Goal: Information Seeking & Learning: Understand process/instructions

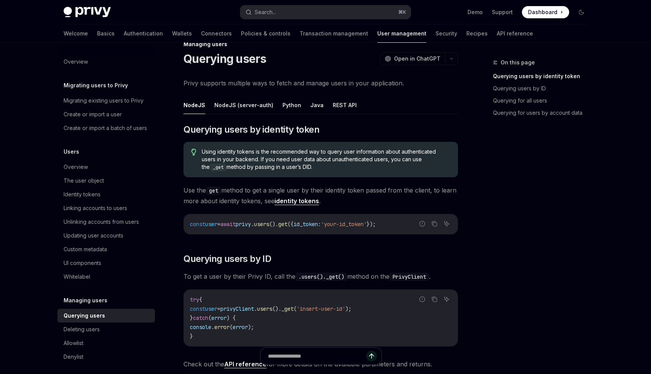
scroll to position [28, 0]
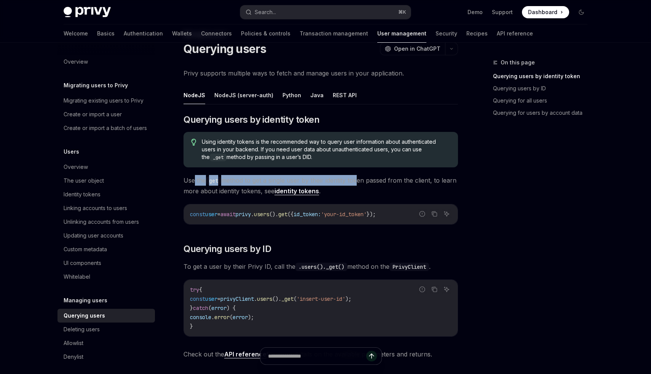
drag, startPoint x: 195, startPoint y: 181, endPoint x: 355, endPoint y: 179, distance: 159.9
click at [355, 179] on span "Use the get method to get a single user by their identity token passed from the…" at bounding box center [321, 185] width 275 height 21
click at [388, 188] on span "Use the get method to get a single user by their identity token passed from the…" at bounding box center [321, 185] width 275 height 21
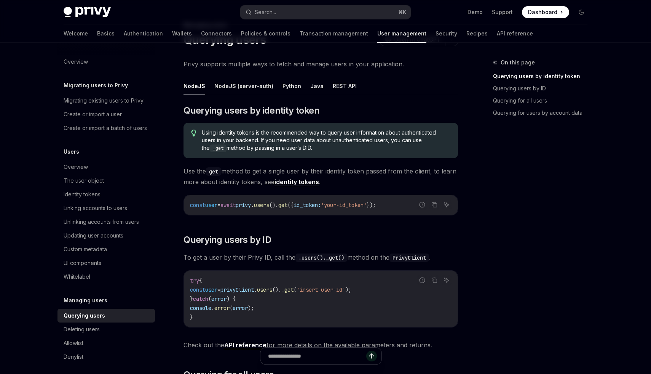
scroll to position [98, 0]
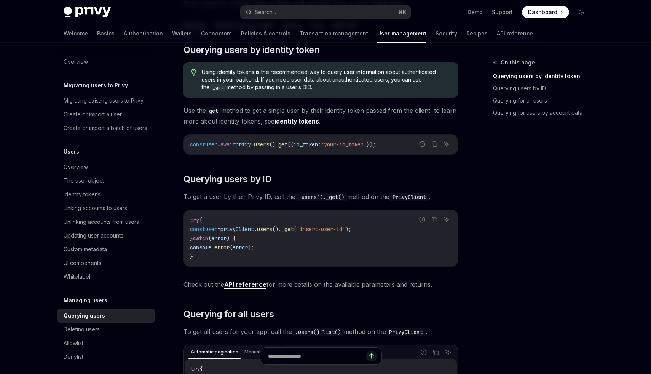
click at [261, 285] on link "API reference" at bounding box center [245, 284] width 42 height 8
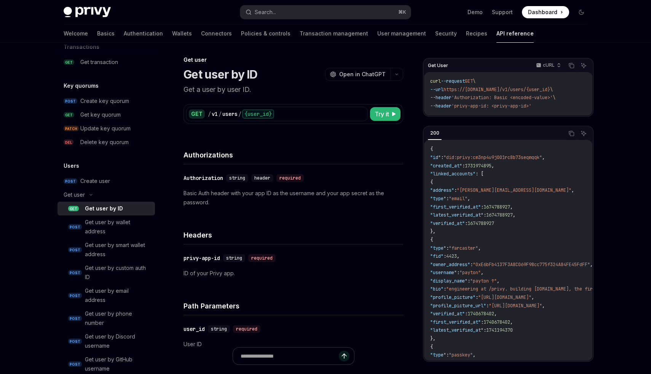
scroll to position [4, 0]
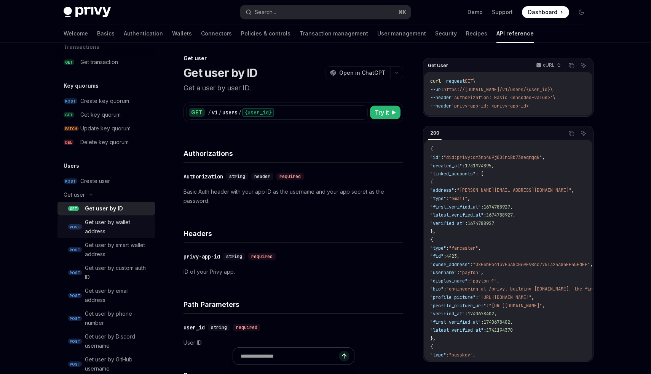
click at [122, 228] on div "Get user by wallet address" at bounding box center [117, 226] width 65 height 18
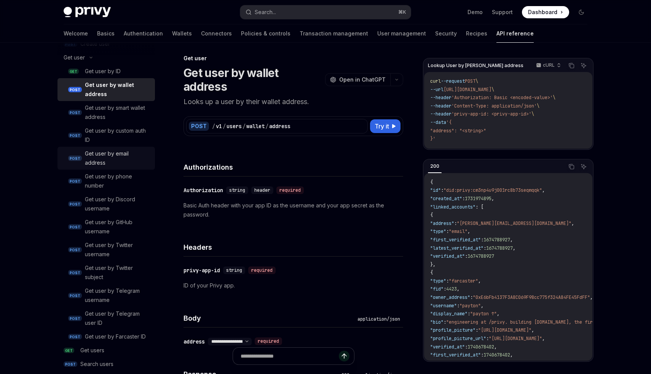
scroll to position [650, 0]
click at [97, 156] on div "Get user by email address" at bounding box center [117, 160] width 65 height 18
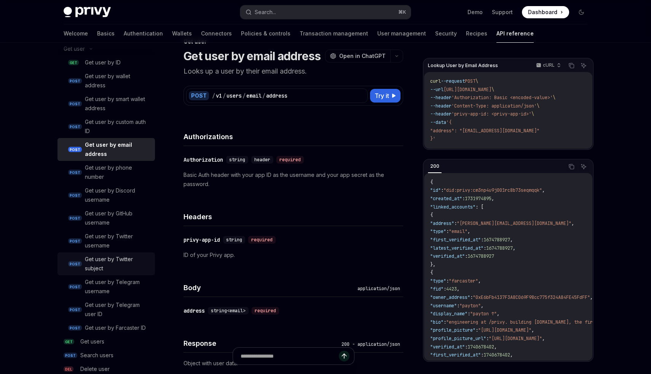
scroll to position [663, 0]
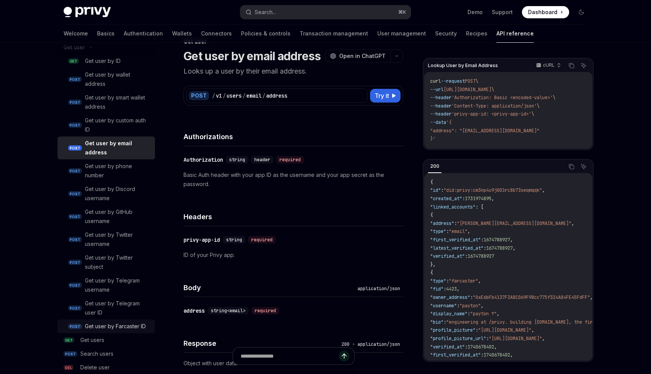
click at [100, 329] on div "Get user by Farcaster ID" at bounding box center [115, 325] width 61 height 9
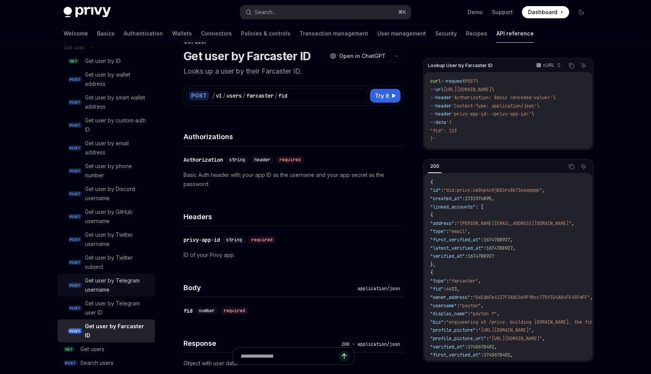
scroll to position [706, 0]
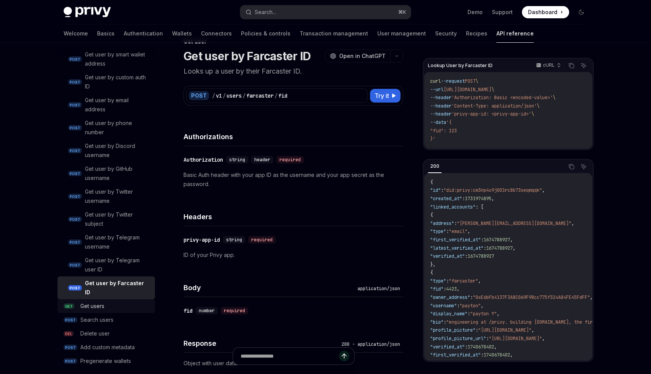
click at [99, 301] on div "Get users" at bounding box center [92, 305] width 24 height 9
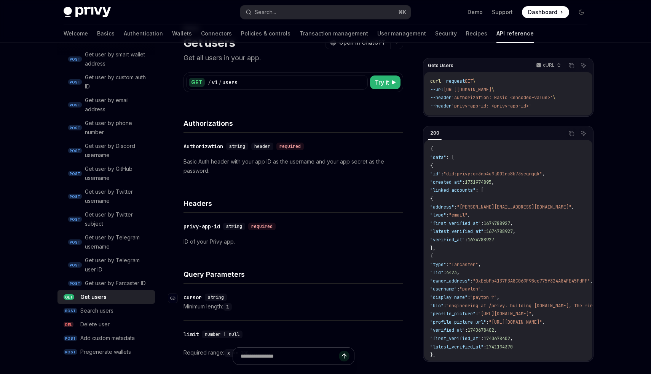
scroll to position [38, 0]
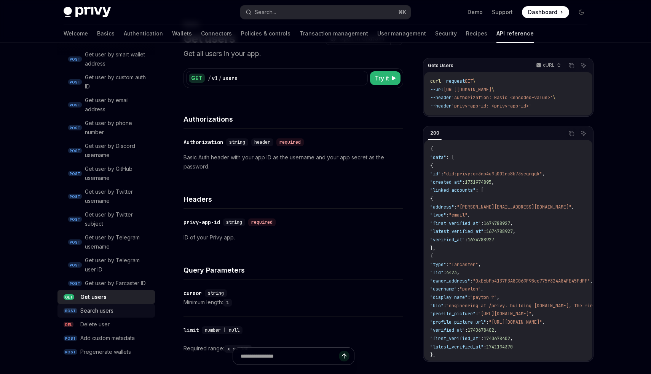
click at [102, 316] on link "POST Search users" at bounding box center [105, 310] width 97 height 14
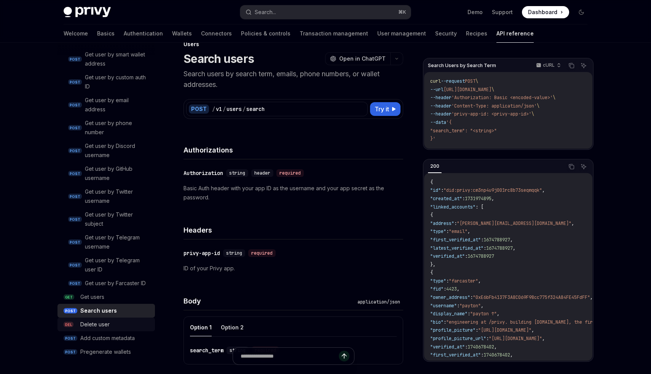
scroll to position [30, 0]
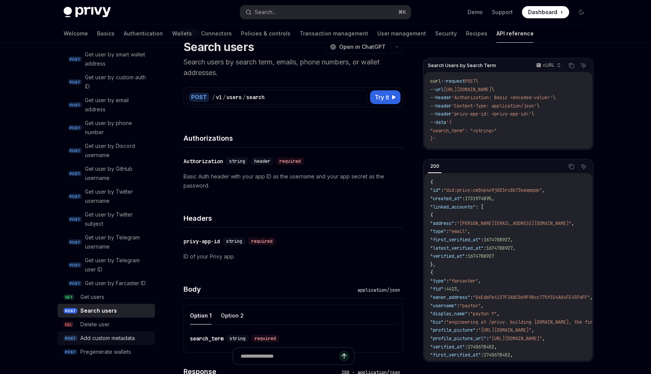
click at [95, 338] on div "Add custom metadata" at bounding box center [107, 337] width 54 height 9
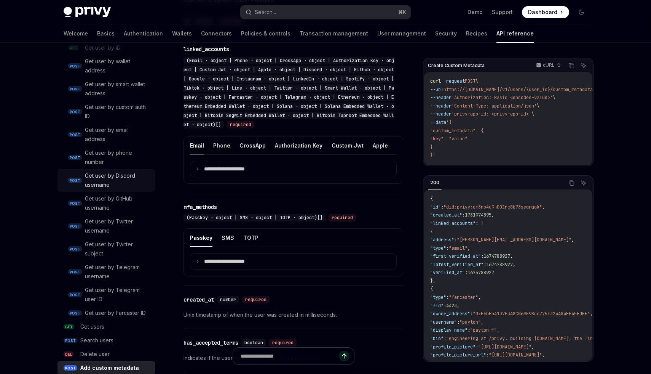
scroll to position [675, 0]
click at [112, 332] on div "Get users" at bounding box center [115, 327] width 70 height 9
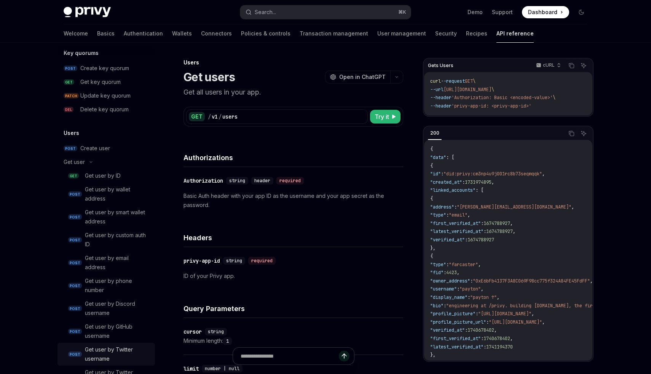
scroll to position [547, 0]
click at [115, 190] on div "Get user by wallet address" at bounding box center [117, 194] width 65 height 18
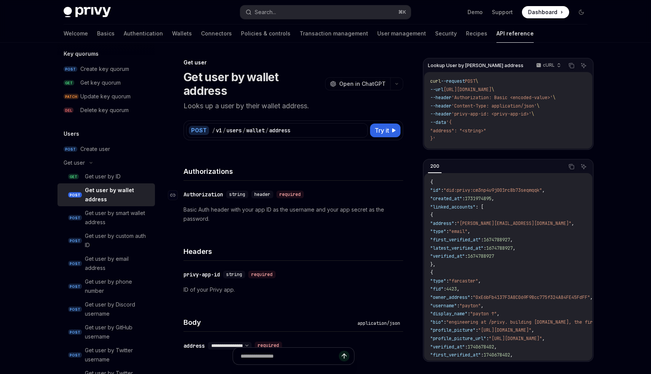
type textarea "*"
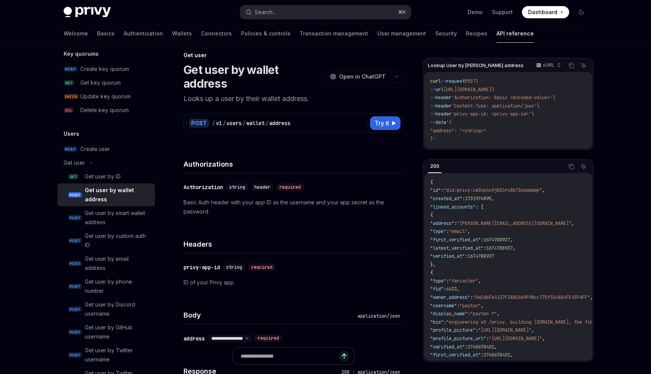
scroll to position [6, 0]
click at [295, 14] on button "Search... ⌘ K" at bounding box center [325, 12] width 171 height 14
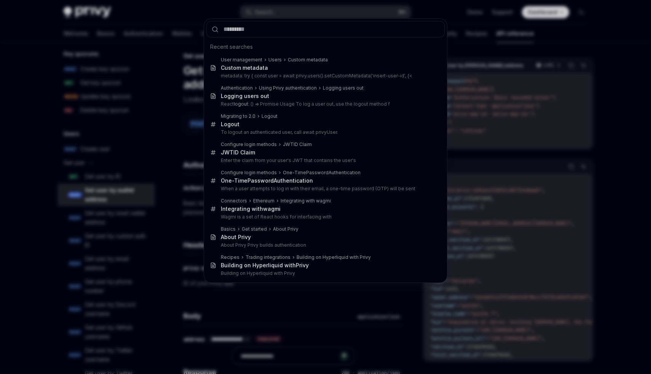
click at [236, 30] on input "text" at bounding box center [325, 29] width 238 height 16
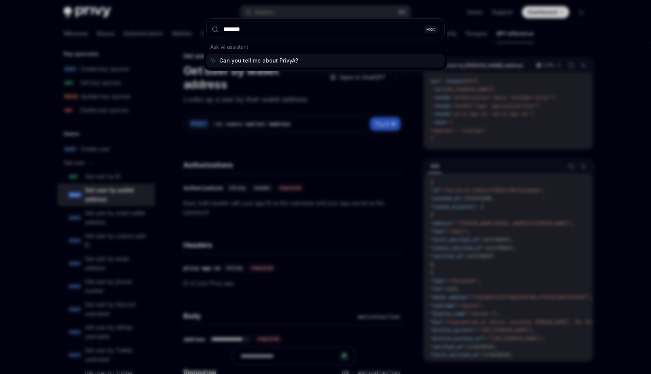
type input "********"
type textarea "*"
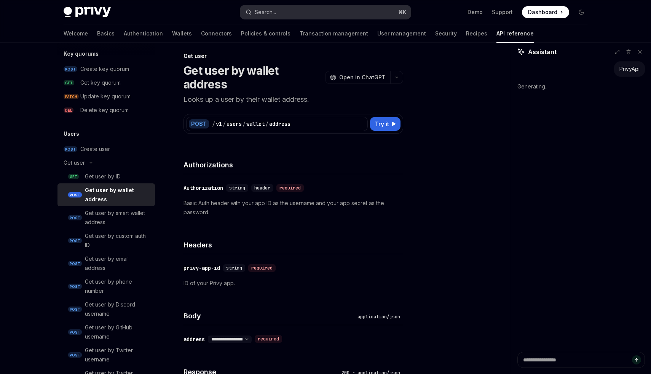
click at [297, 8] on button "Search... ⌘ K" at bounding box center [325, 12] width 171 height 14
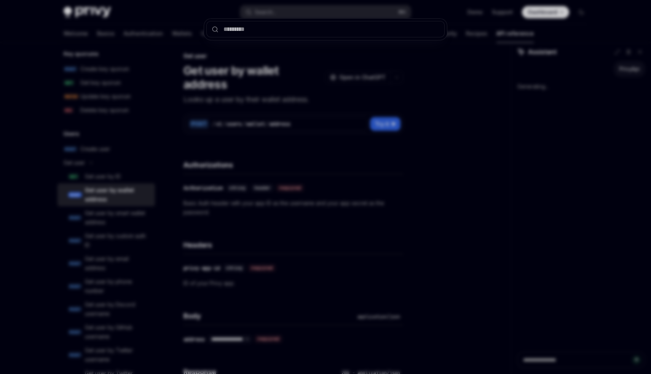
type input "*"
type textarea "*"
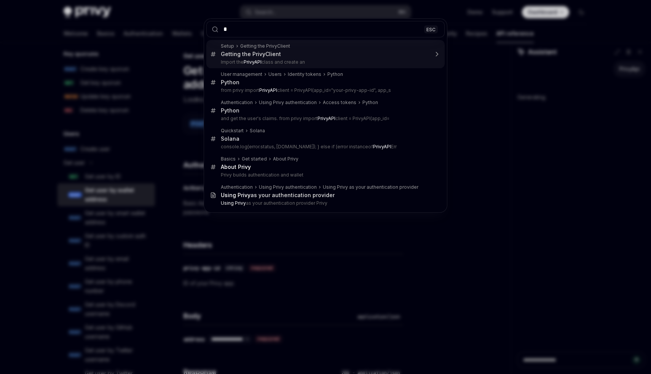
type input "**"
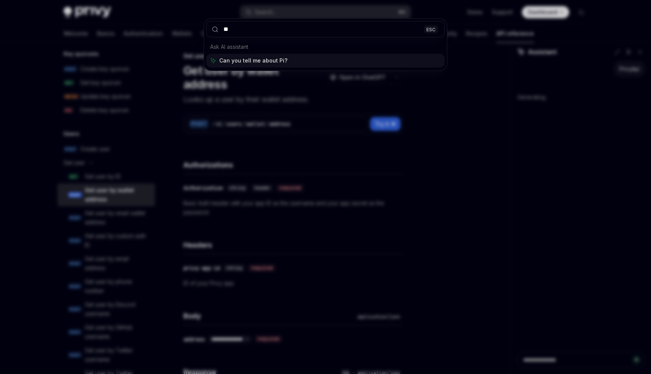
type textarea "*"
type input "**"
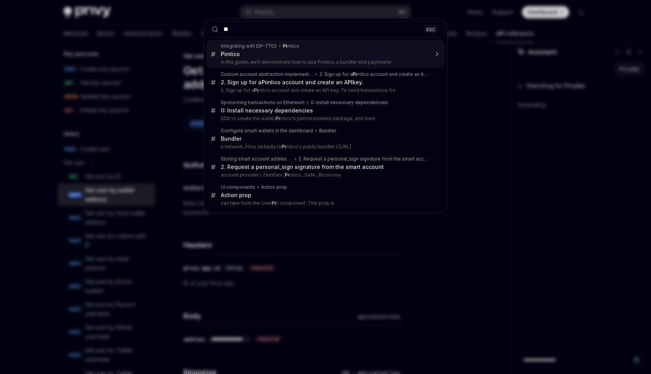
type textarea "*"
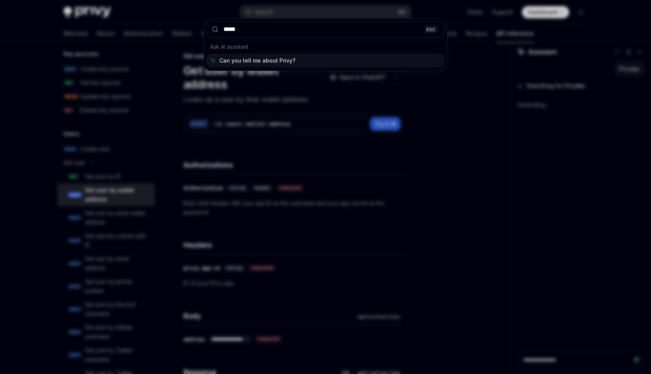
type input "******"
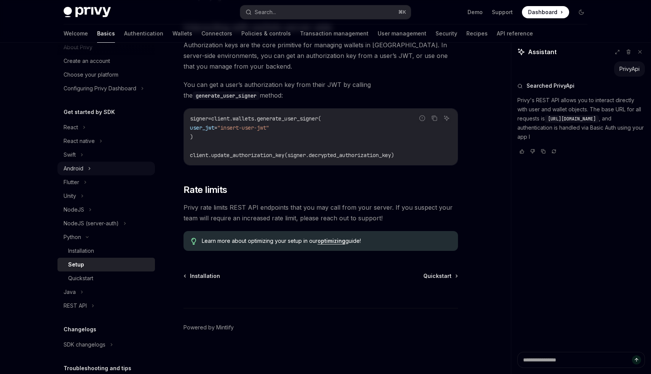
scroll to position [26, 0]
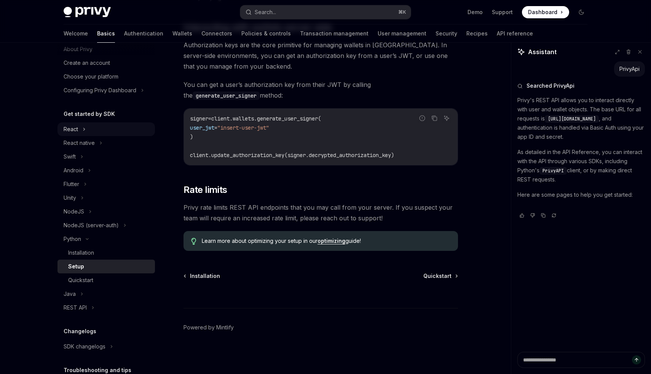
click at [94, 132] on div "React" at bounding box center [105, 129] width 97 height 14
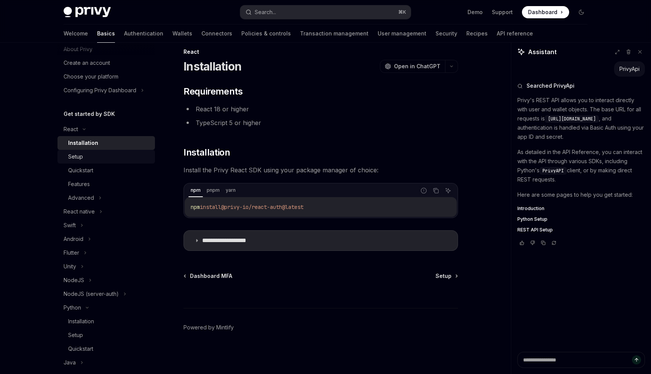
click at [95, 160] on div "Setup" at bounding box center [109, 156] width 82 height 9
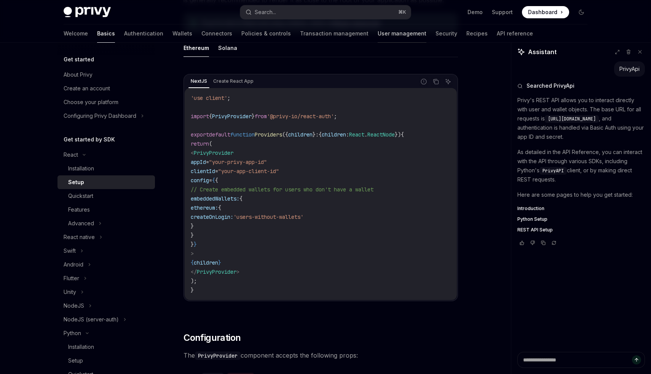
click at [378, 32] on link "User management" at bounding box center [402, 33] width 49 height 18
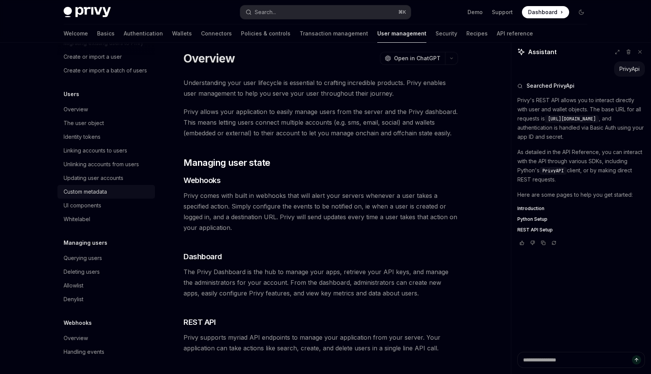
scroll to position [8, 0]
click at [108, 197] on link "Custom metadata" at bounding box center [105, 192] width 97 height 14
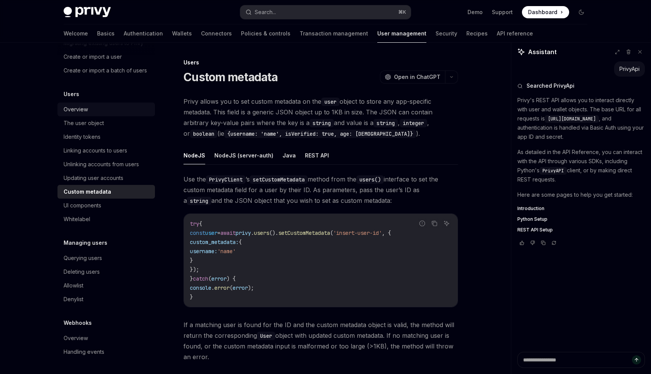
click at [82, 109] on div "Overview" at bounding box center [76, 109] width 24 height 9
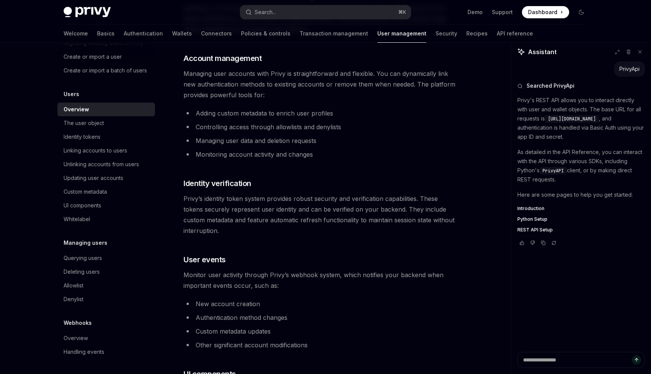
scroll to position [731, 0]
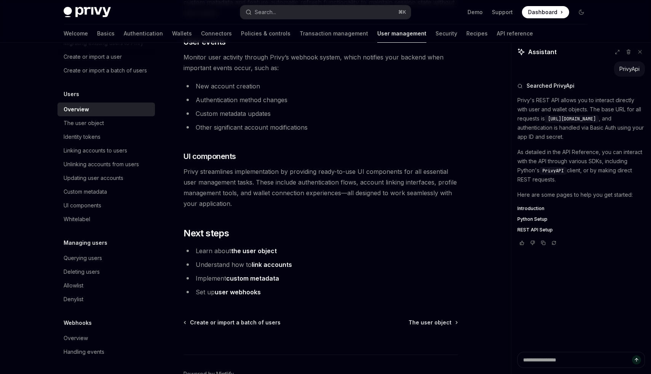
click at [257, 249] on link "the user object" at bounding box center [254, 251] width 46 height 8
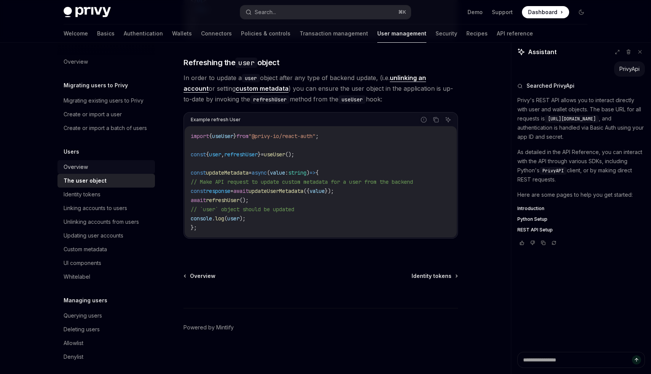
scroll to position [999, 0]
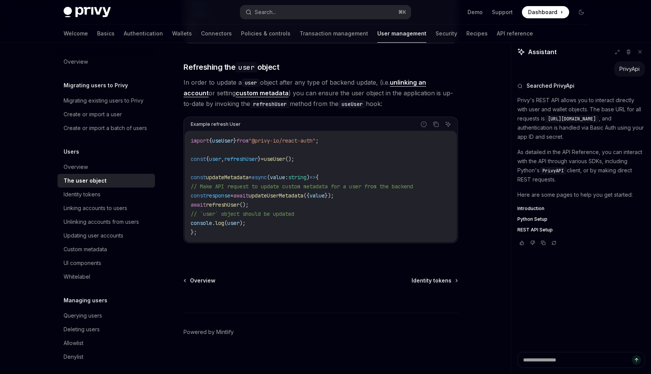
click at [88, 78] on div "Overview Migrating users to Privy Migrating existing users to Privy Create or i…" at bounding box center [105, 235] width 97 height 361
click at [85, 83] on h5 "Migrating users to Privy" at bounding box center [96, 85] width 64 height 9
click at [82, 85] on h5 "Migrating users to Privy" at bounding box center [96, 85] width 64 height 9
click at [78, 65] on div "Overview" at bounding box center [76, 61] width 24 height 9
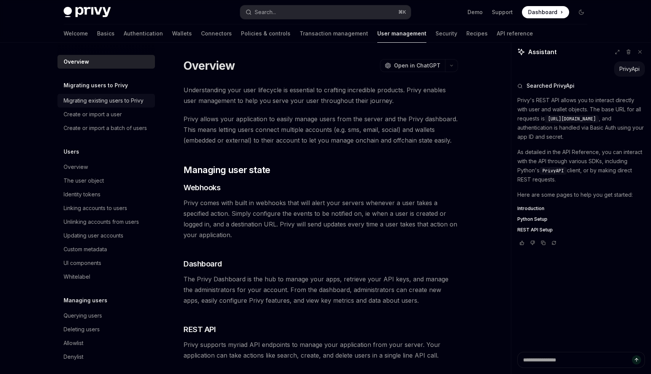
click at [105, 97] on div "Migrating existing users to Privy" at bounding box center [104, 100] width 80 height 9
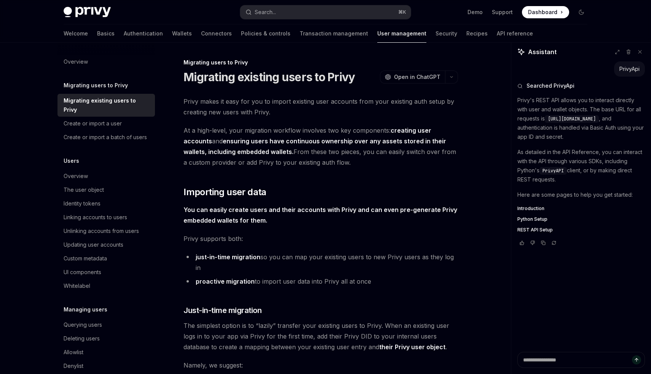
click at [112, 85] on h5 "Migrating users to Privy" at bounding box center [96, 85] width 64 height 9
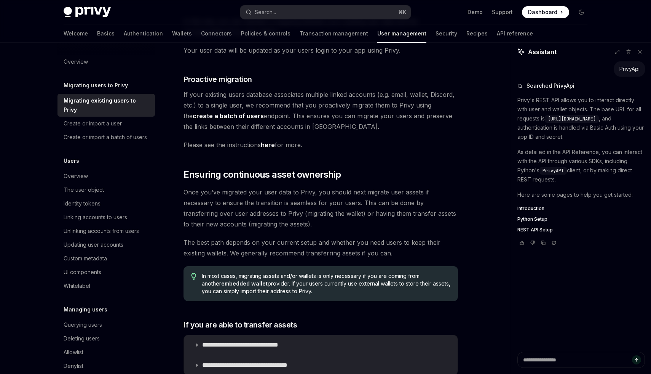
scroll to position [890, 0]
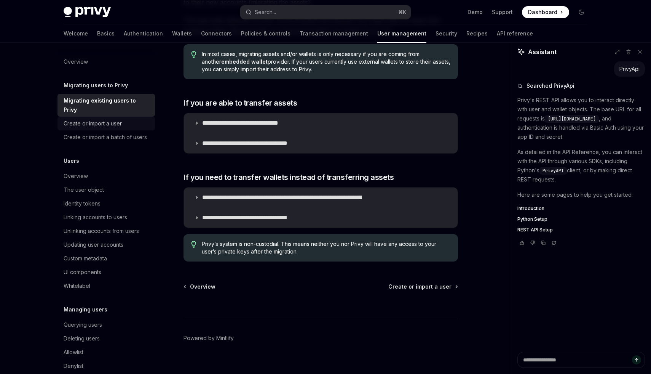
click at [94, 119] on div "Create or import a user" at bounding box center [93, 123] width 58 height 9
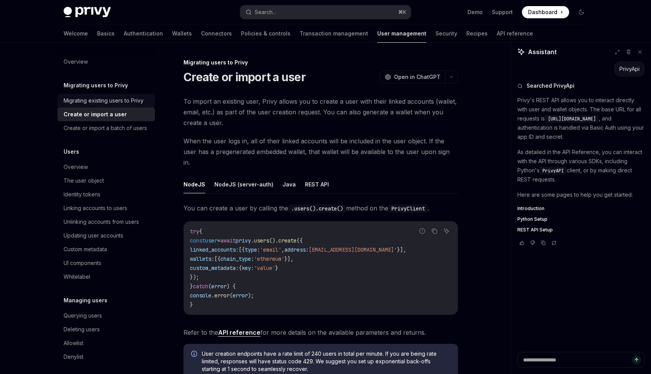
click at [101, 102] on div "Migrating existing users to Privy" at bounding box center [104, 100] width 80 height 9
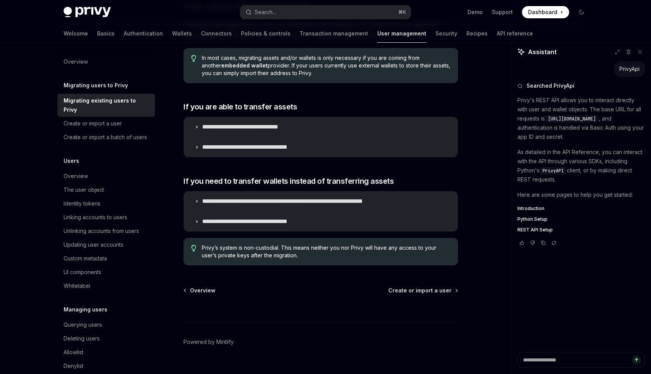
scroll to position [890, 0]
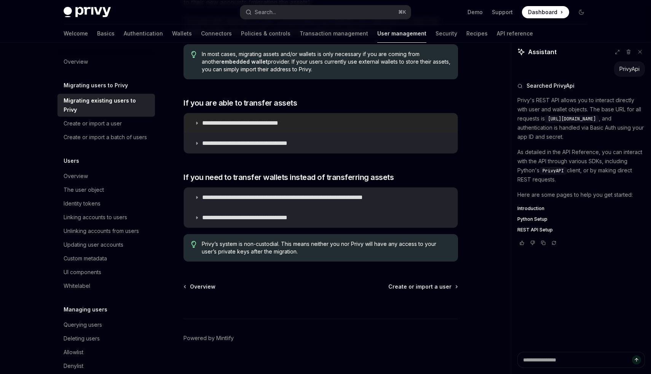
click at [197, 115] on summary "**********" at bounding box center [321, 123] width 274 height 20
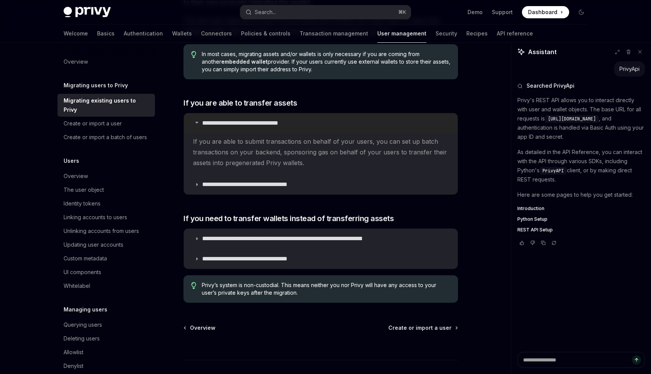
click at [197, 115] on summary "**********" at bounding box center [321, 123] width 274 height 20
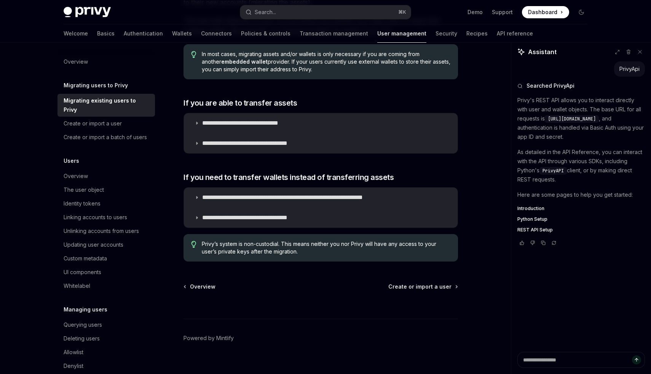
click at [198, 141] on icon at bounding box center [197, 143] width 5 height 5
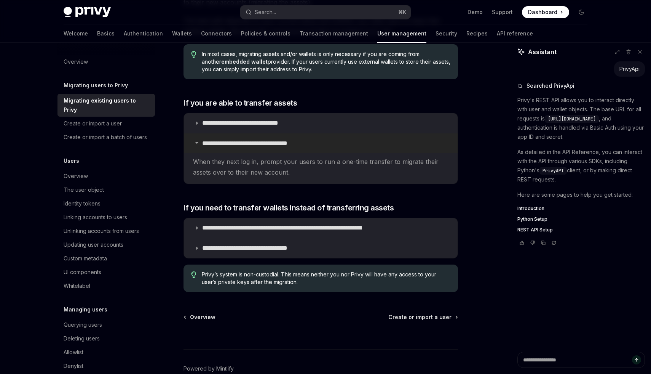
click at [197, 135] on summary "**********" at bounding box center [321, 143] width 274 height 20
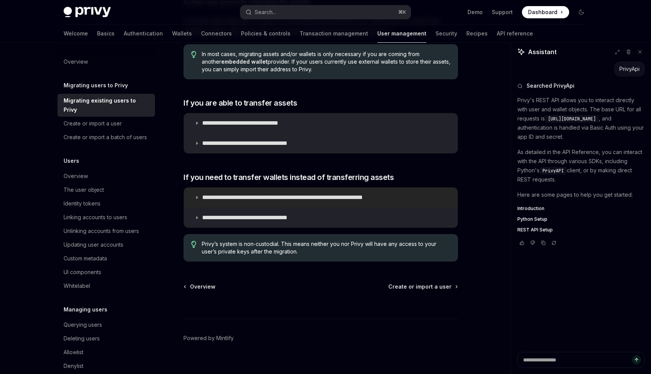
click at [192, 187] on summary "**********" at bounding box center [321, 197] width 274 height 20
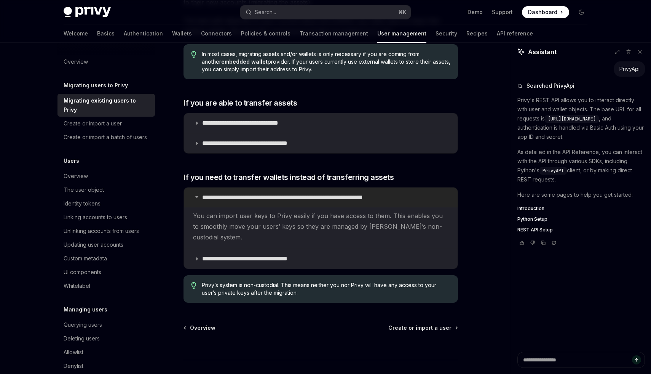
click at [192, 187] on summary "**********" at bounding box center [321, 197] width 274 height 20
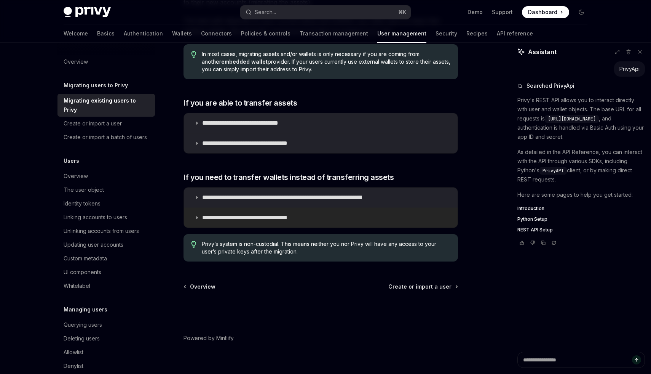
click at [202, 214] on p "**********" at bounding box center [258, 218] width 113 height 8
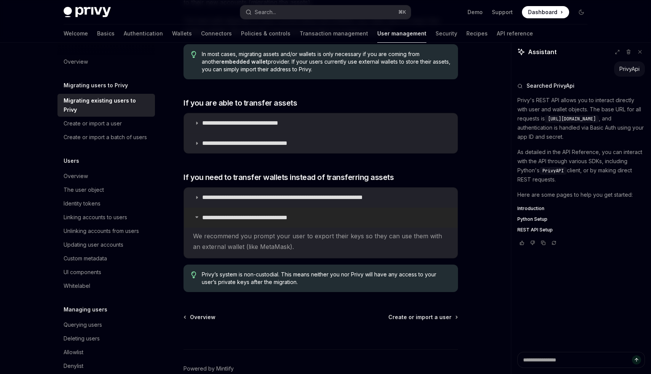
click at [202, 214] on p "**********" at bounding box center [258, 218] width 113 height 8
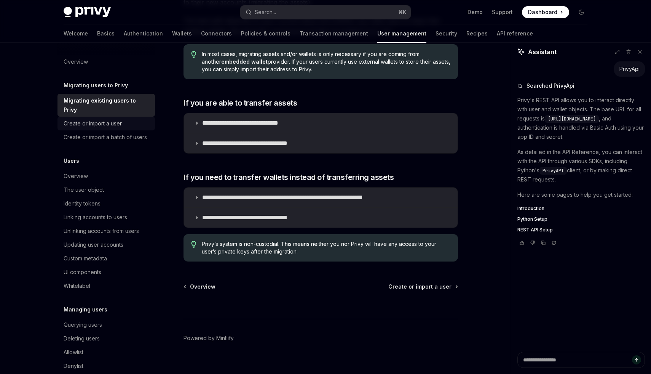
click at [126, 119] on div "Create or import a user" at bounding box center [107, 123] width 87 height 9
type textarea "*"
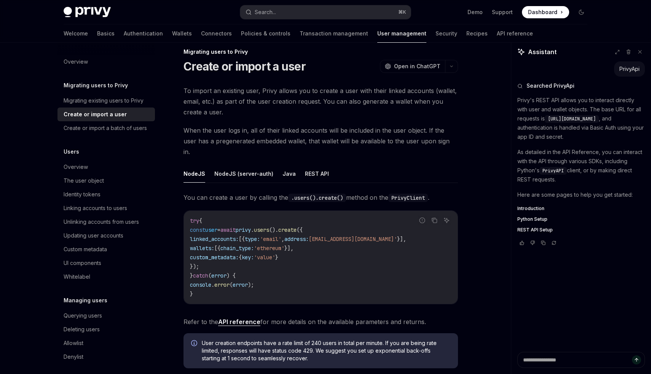
scroll to position [11, 0]
click at [421, 193] on code "PrivyClient" at bounding box center [408, 197] width 40 height 8
copy code "PrivyClient"
click at [293, 14] on button "Search... ⌘ K" at bounding box center [325, 12] width 171 height 14
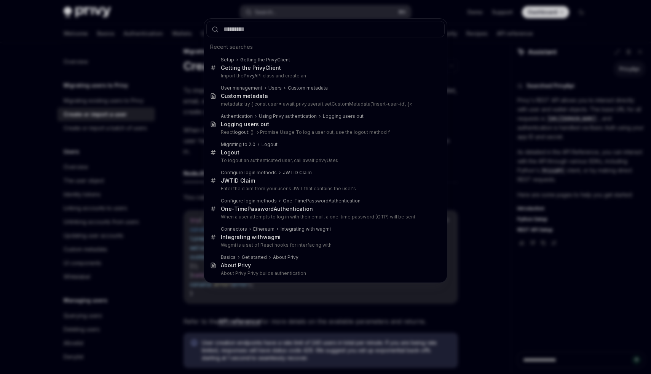
type input "**********"
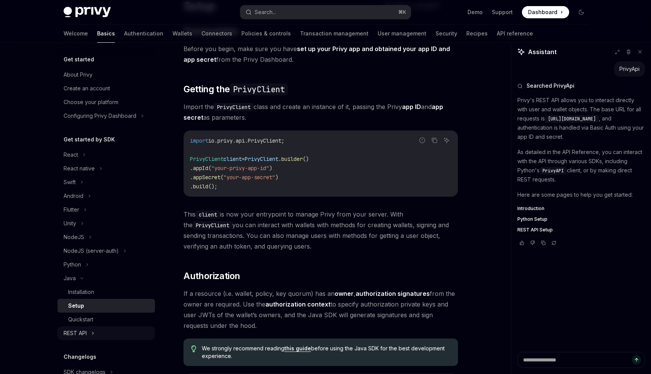
scroll to position [86, 0]
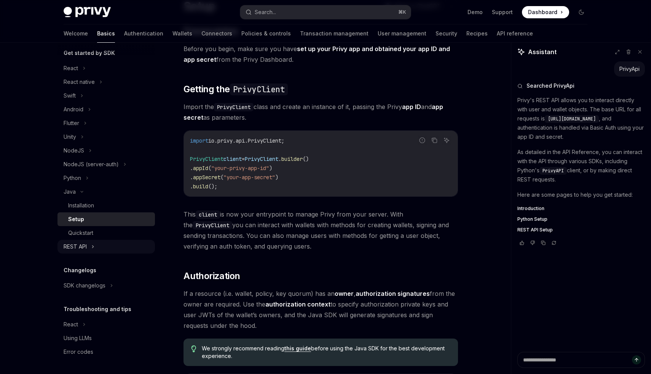
click at [92, 247] on icon at bounding box center [92, 246] width 3 height 9
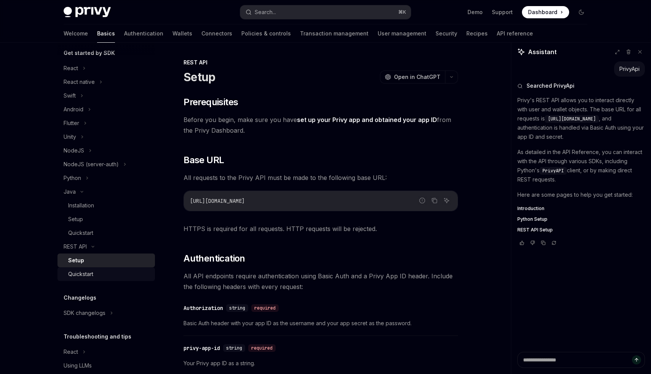
click at [87, 278] on link "Quickstart" at bounding box center [105, 274] width 97 height 14
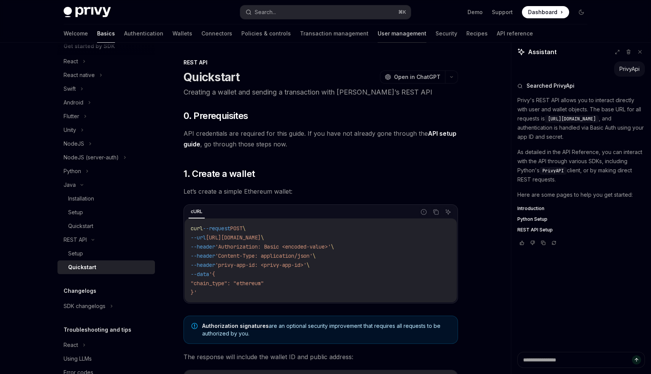
click at [378, 31] on link "User management" at bounding box center [402, 33] width 49 height 18
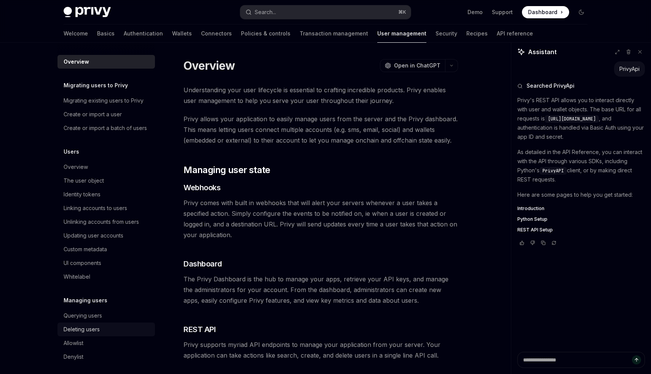
scroll to position [57, 0]
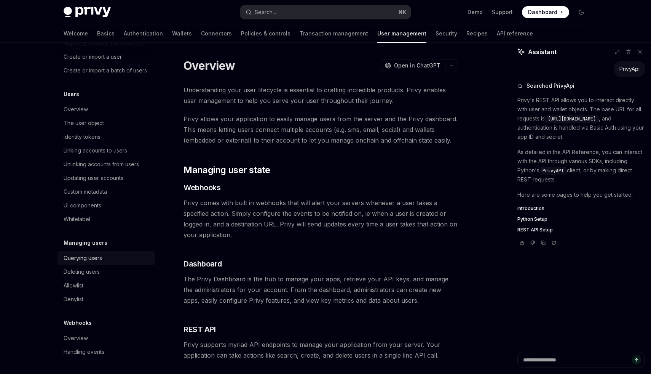
click at [86, 258] on div "Querying users" at bounding box center [83, 257] width 38 height 9
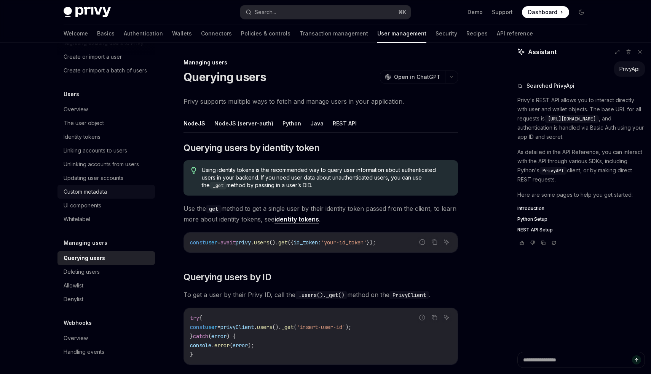
click at [92, 195] on div "Custom metadata" at bounding box center [85, 191] width 43 height 9
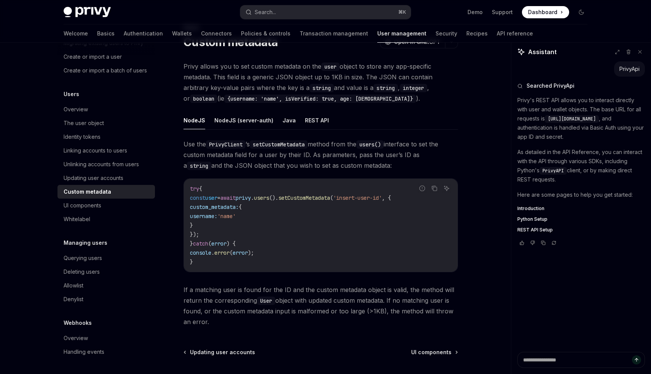
scroll to position [30, 0]
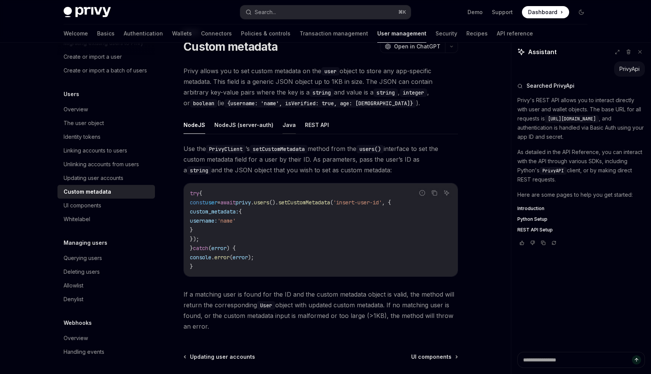
click at [285, 128] on button "Java" at bounding box center [289, 125] width 13 height 18
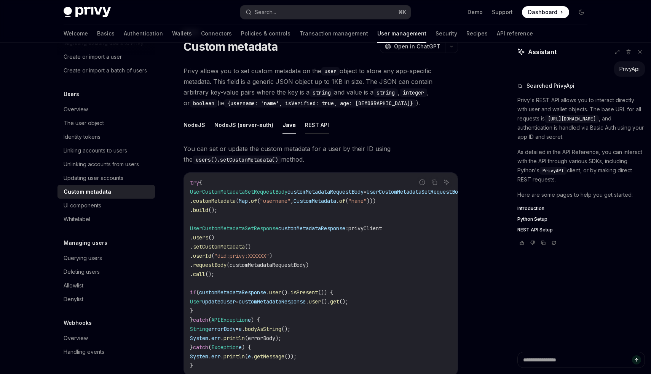
click at [305, 127] on button "REST API" at bounding box center [317, 125] width 24 height 18
type textarea "*"
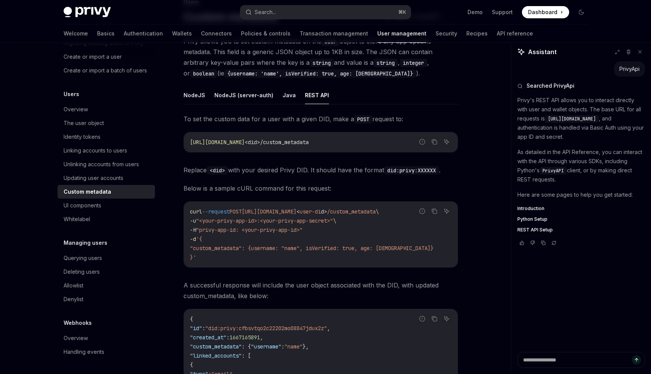
scroll to position [45, 0]
